Goal: Task Accomplishment & Management: Use online tool/utility

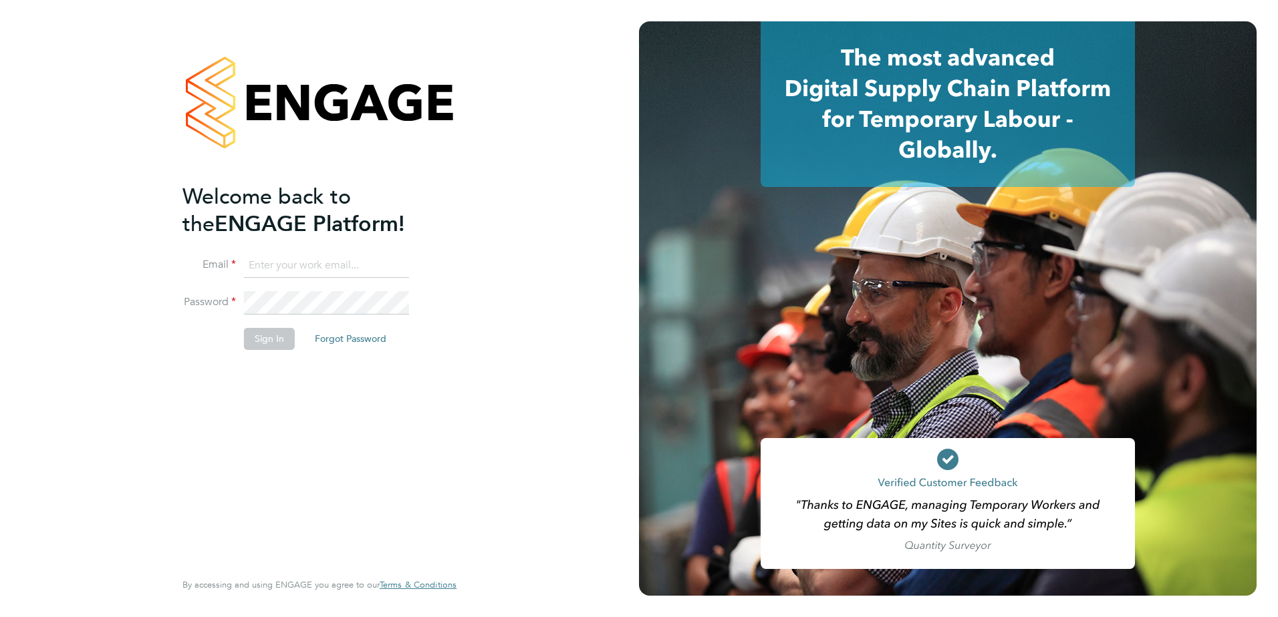
type input "[PERSON_NAME][EMAIL_ADDRESS][PERSON_NAME][DOMAIN_NAME]"
click at [255, 351] on li "Sign In Forgot Password" at bounding box center [312, 345] width 261 height 35
click at [265, 344] on button "Sign In" at bounding box center [269, 338] width 51 height 21
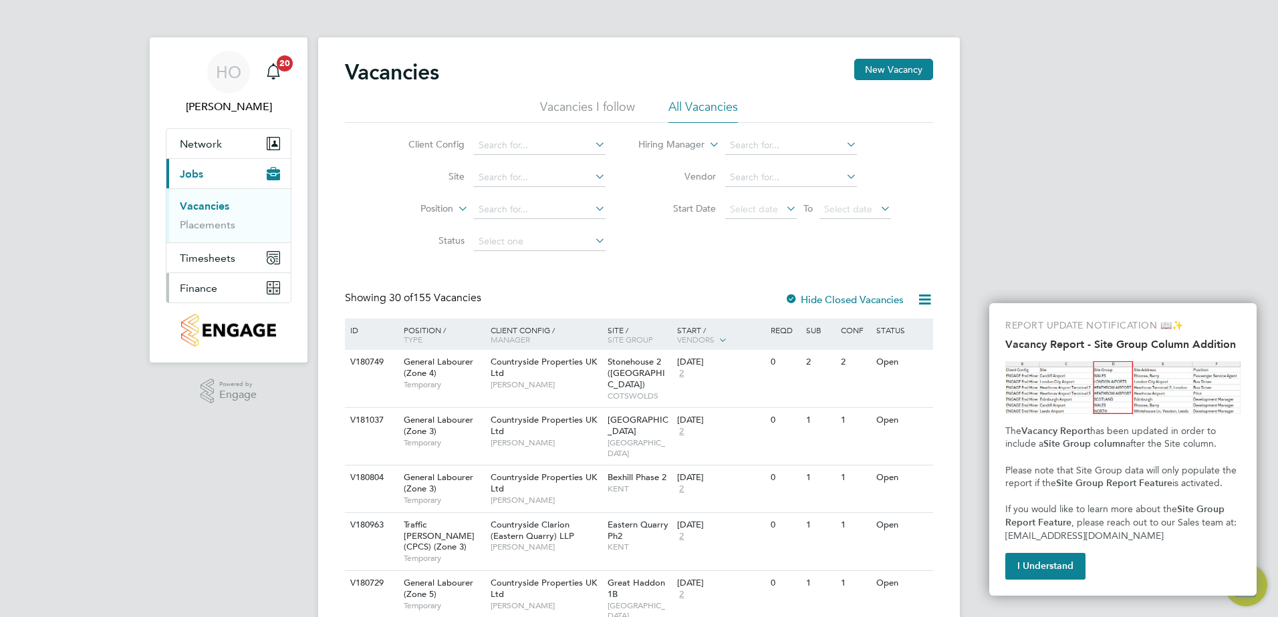
click at [225, 296] on button "Finance" at bounding box center [228, 287] width 124 height 29
click at [227, 280] on button "Finance" at bounding box center [228, 287] width 124 height 29
click at [223, 269] on link "Invoices & Credit Notes" at bounding box center [222, 273] width 84 height 26
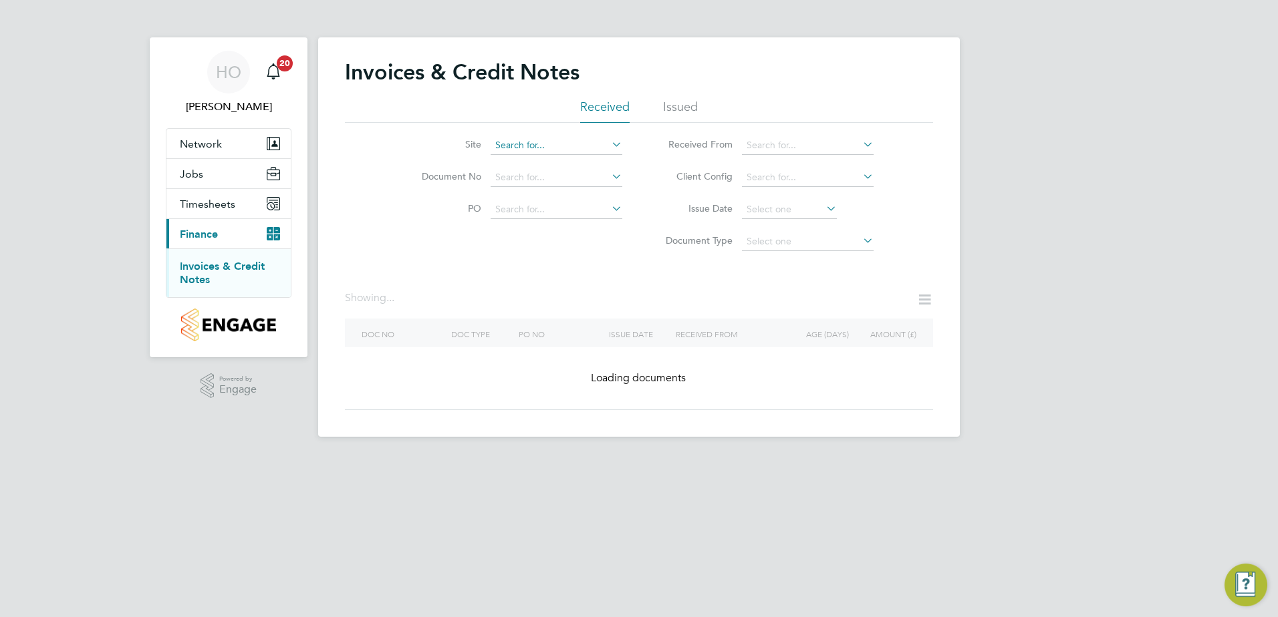
click at [540, 152] on input at bounding box center [557, 145] width 132 height 19
click at [541, 168] on li "Keresle y 1 HA" at bounding box center [556, 164] width 133 height 18
type input "Keresley 1 HA"
